Goal: Information Seeking & Learning: Learn about a topic

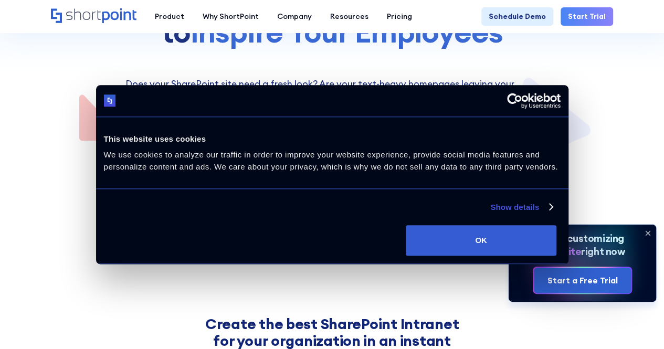
scroll to position [179, 0]
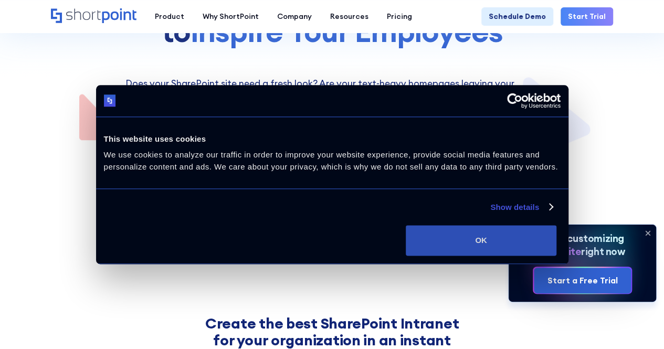
click at [556, 256] on button "OK" at bounding box center [481, 240] width 151 height 30
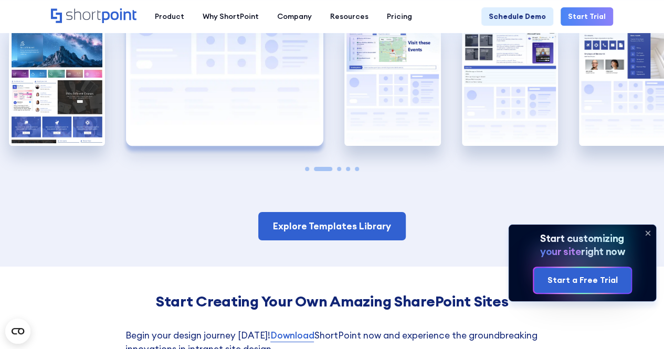
scroll to position [1757, 0]
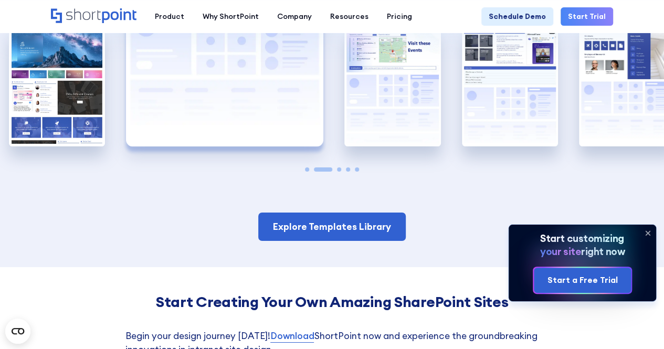
click at [650, 234] on icon at bounding box center [647, 233] width 17 height 17
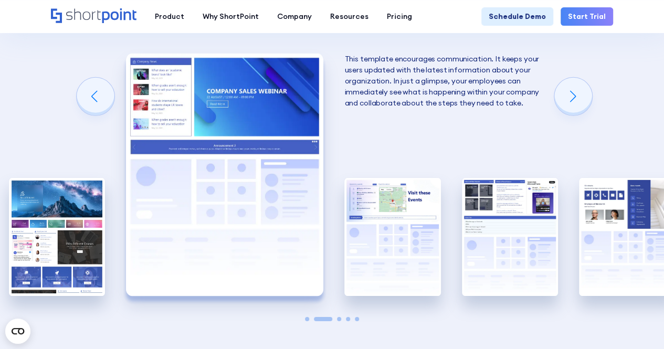
scroll to position [1582, 0]
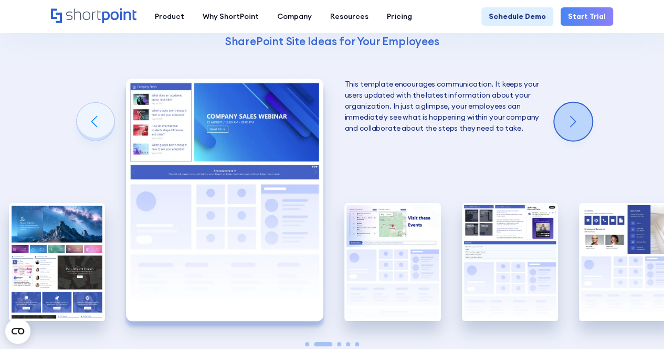
click at [577, 114] on div "Next slide" at bounding box center [573, 122] width 38 height 38
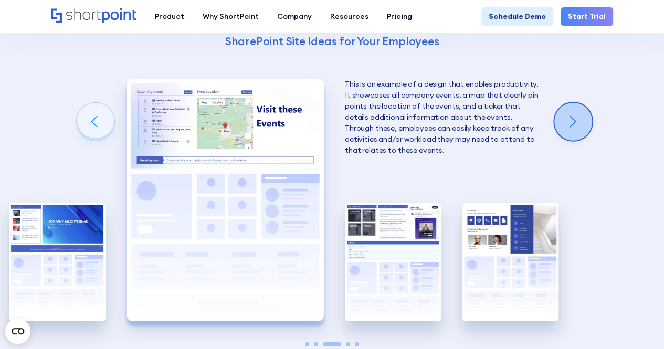
click at [579, 115] on div "Next slide" at bounding box center [573, 122] width 38 height 38
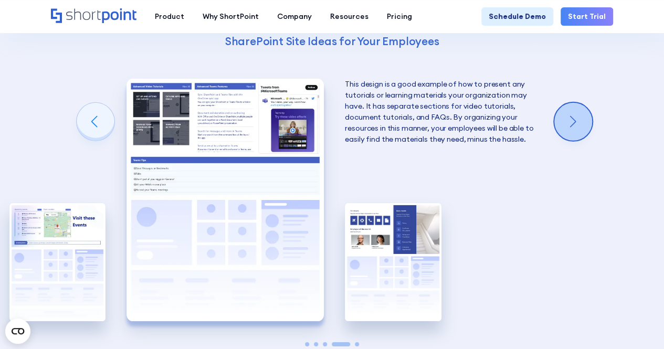
click at [580, 117] on div "Next slide" at bounding box center [573, 122] width 38 height 38
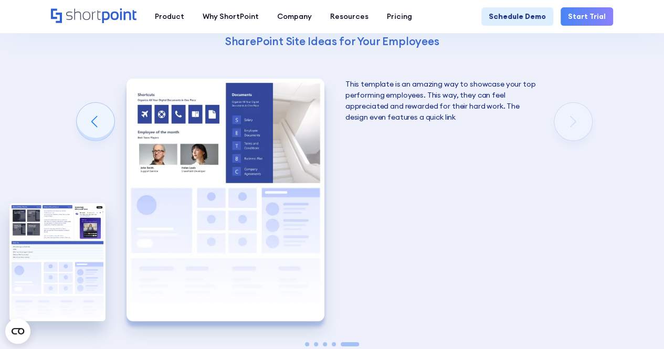
click at [580, 117] on div "Using Cool SharePoint Web Parts to Create an Effective Design Wondering where t…" at bounding box center [332, 106] width 664 height 672
click at [97, 119] on div "Previous slide" at bounding box center [96, 122] width 38 height 38
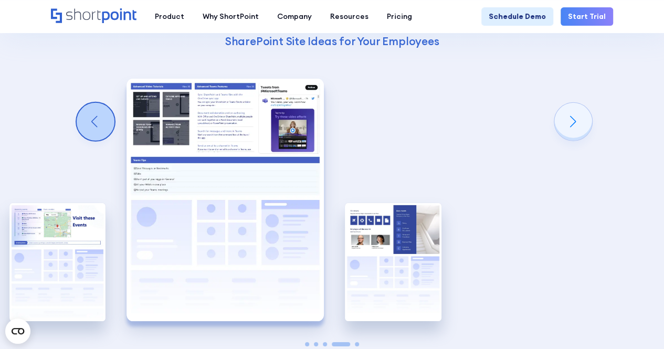
click at [97, 119] on div "Previous slide" at bounding box center [96, 122] width 38 height 38
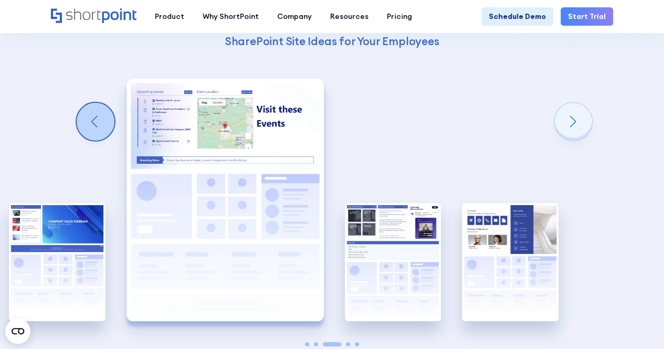
click at [97, 119] on div "Previous slide" at bounding box center [96, 122] width 38 height 38
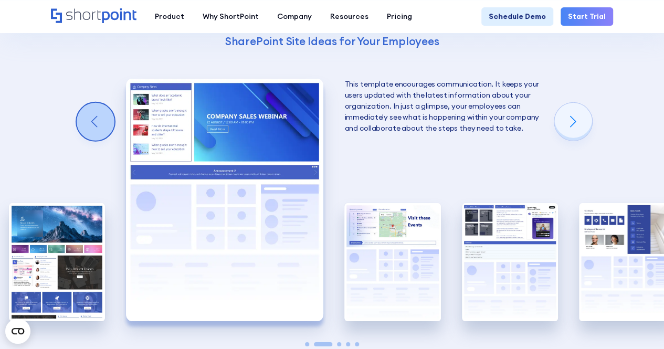
click at [97, 119] on div "Previous slide" at bounding box center [96, 122] width 38 height 38
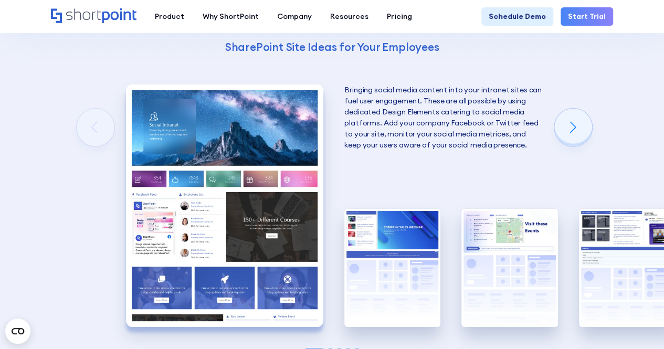
scroll to position [1577, 0]
